Goal: Transaction & Acquisition: Purchase product/service

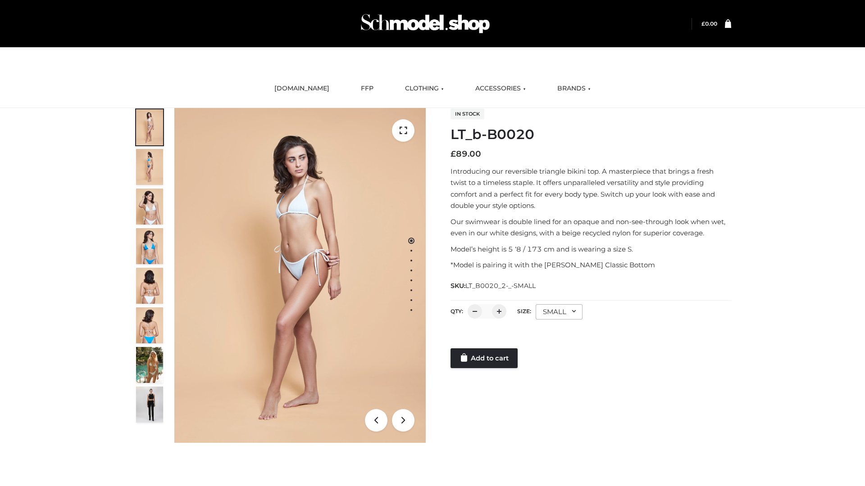
click at [485, 358] on link "Add to cart" at bounding box center [483, 359] width 67 height 20
